Goal: Task Accomplishment & Management: Manage account settings

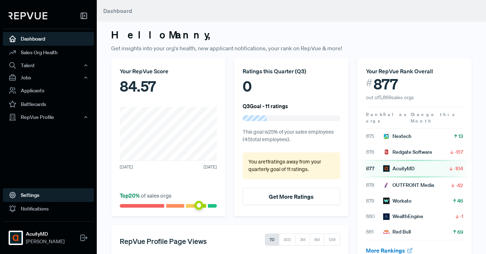
click at [43, 194] on link "Settings" at bounding box center [48, 195] width 91 height 14
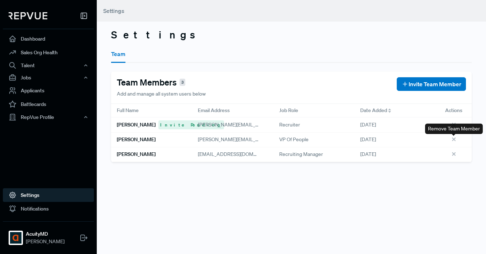
click at [455, 137] on icon at bounding box center [455, 140] width 8 height 8
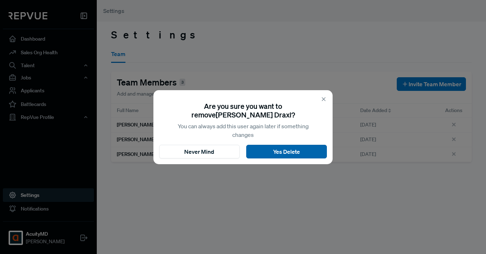
click at [297, 151] on button "Yes Delete" at bounding box center [286, 152] width 81 height 14
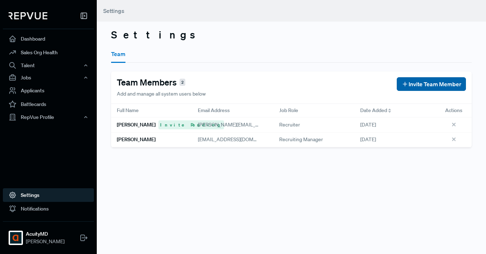
click at [413, 86] on span "Invite Team Member" at bounding box center [435, 84] width 53 height 9
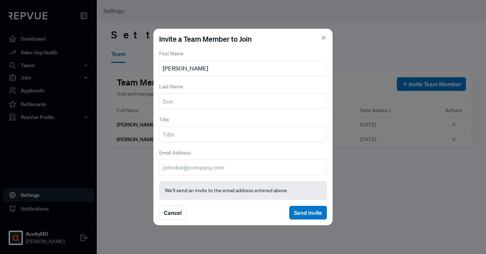
type input "[PERSON_NAME]"
click at [323, 36] on icon at bounding box center [324, 37] width 6 height 6
click at [325, 41] on icon at bounding box center [324, 37] width 6 height 6
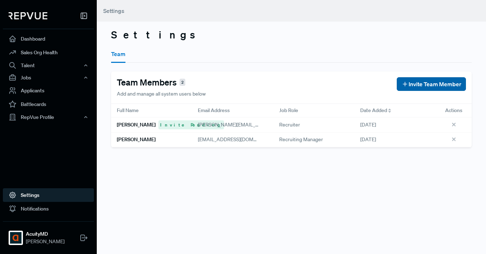
click at [426, 85] on span "Invite Team Member" at bounding box center [435, 84] width 53 height 9
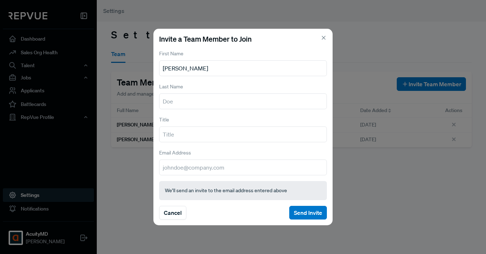
type input "[PERSON_NAME]"
type input "Winter"
click at [190, 137] on input "text" at bounding box center [243, 134] width 168 height 16
type input "Senior Recruiting Ops Coordinator"
click at [185, 166] on input "email" at bounding box center [243, 167] width 168 height 16
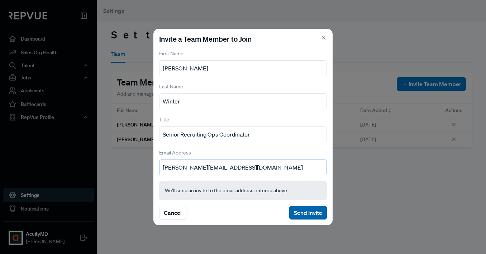
type input "[PERSON_NAME][EMAIL_ADDRESS][DOMAIN_NAME]"
click at [304, 213] on button "Send Invite" at bounding box center [309, 213] width 38 height 14
